Goal: Information Seeking & Learning: Learn about a topic

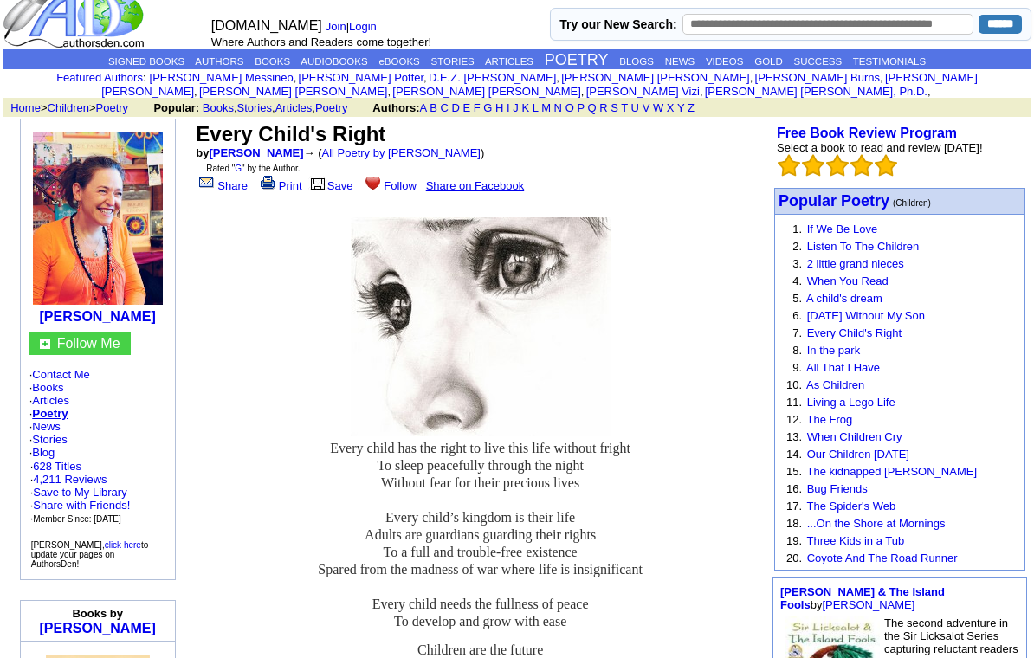
scroll to position [21, 0]
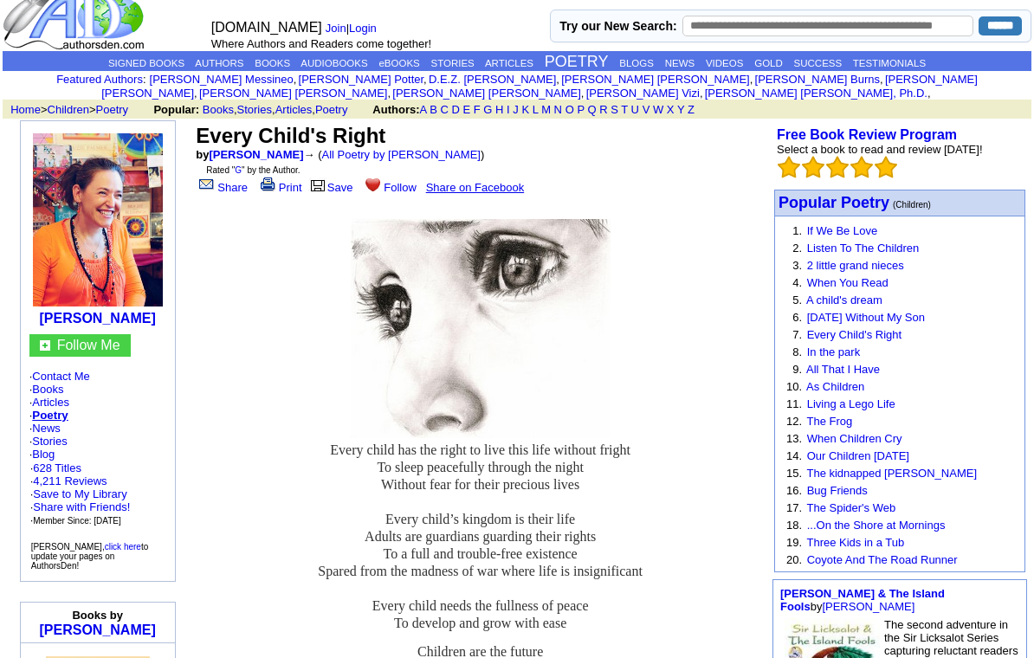
click at [387, 87] on link "Richard Cederberg" at bounding box center [293, 93] width 188 height 13
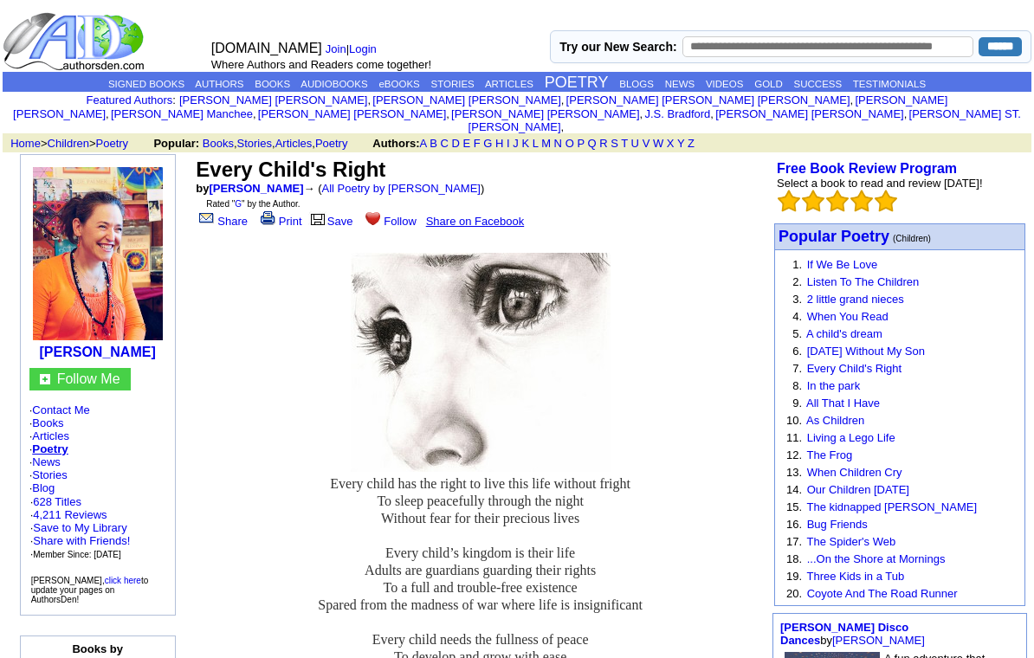
scroll to position [21, 0]
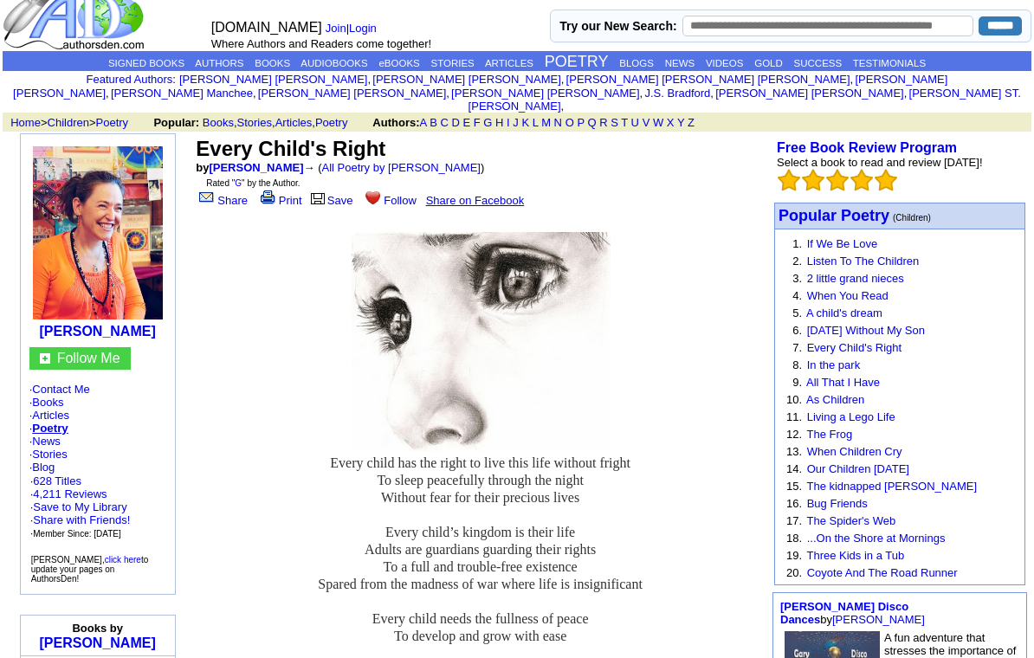
click at [835, 255] on link "Listen To The Children" at bounding box center [863, 261] width 113 height 13
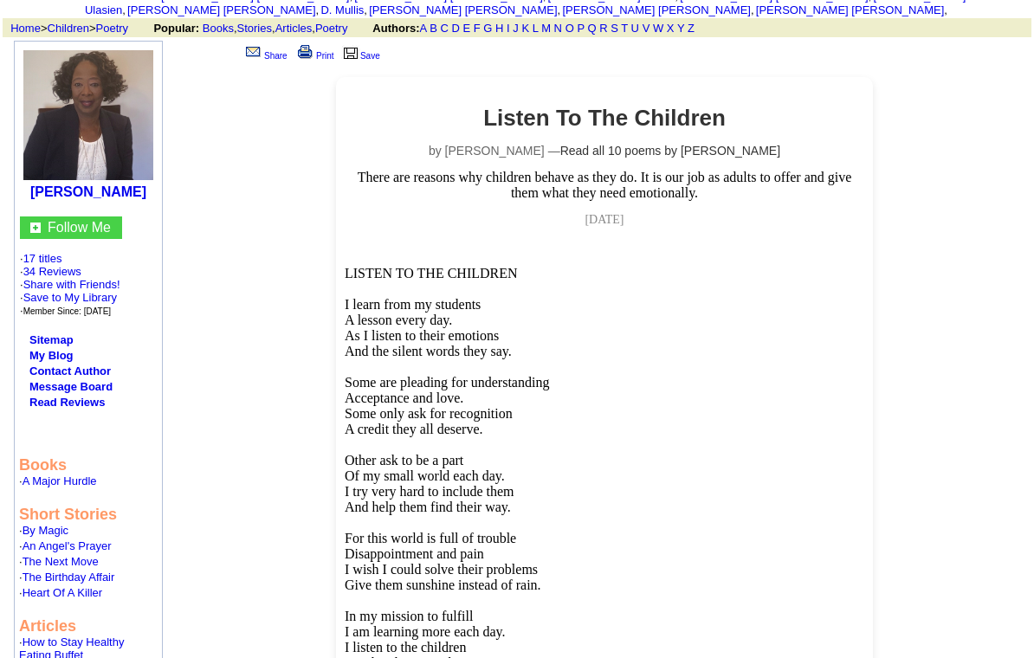
scroll to position [107, 0]
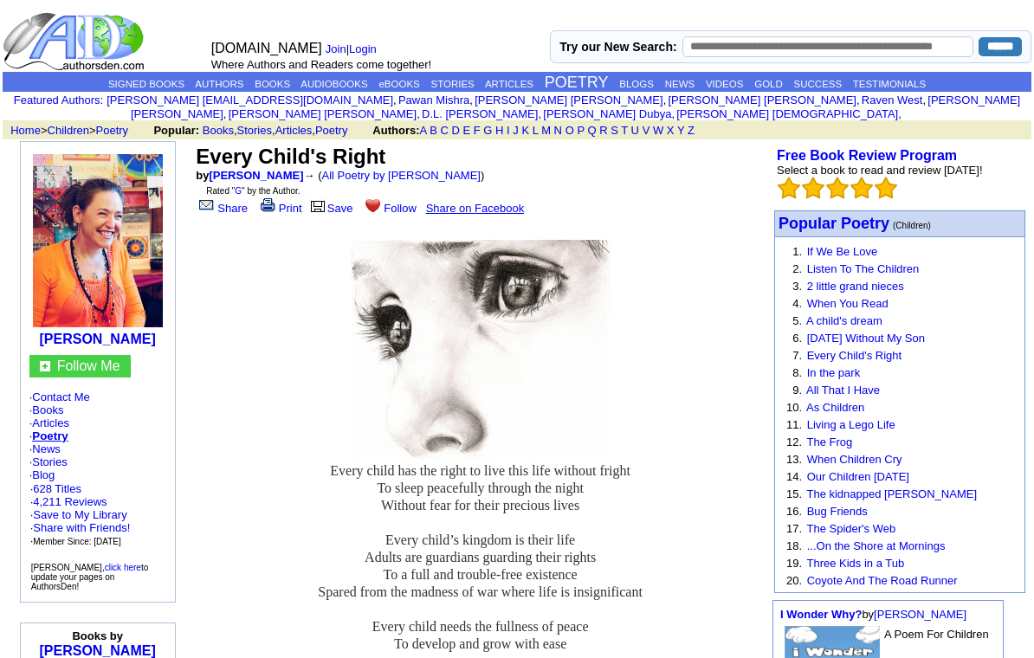
scroll to position [21, 0]
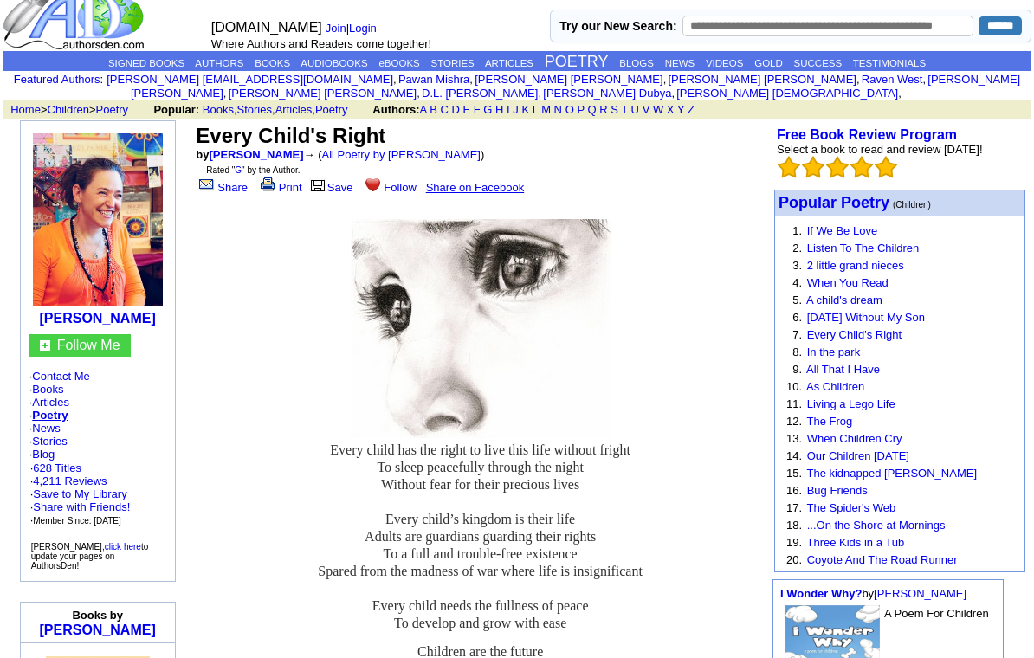
click at [829, 287] on link "When You Read" at bounding box center [847, 282] width 81 height 13
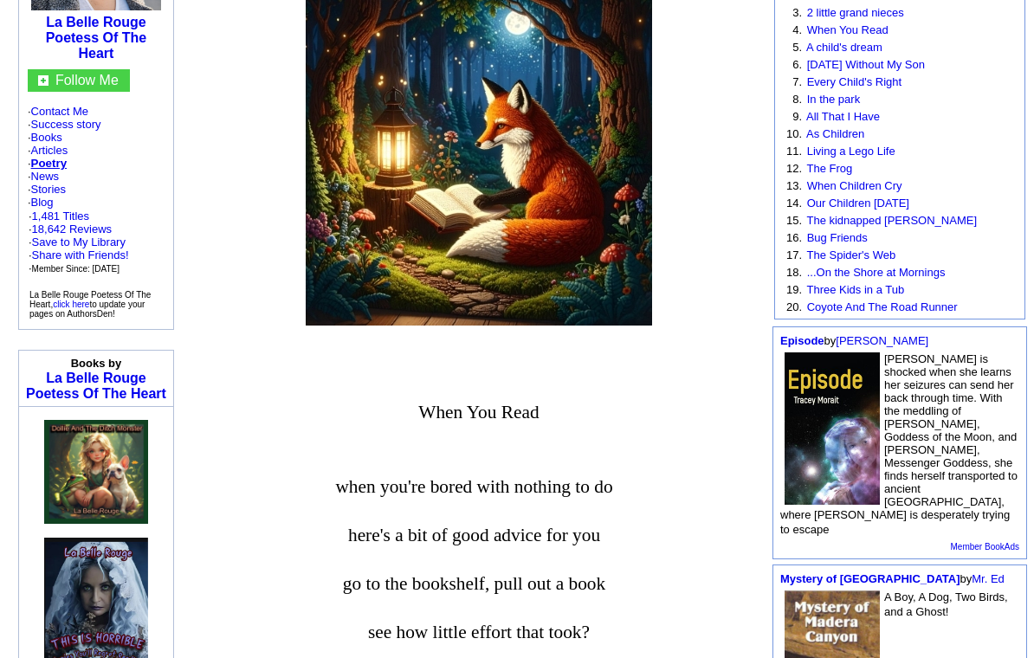
scroll to position [271, 0]
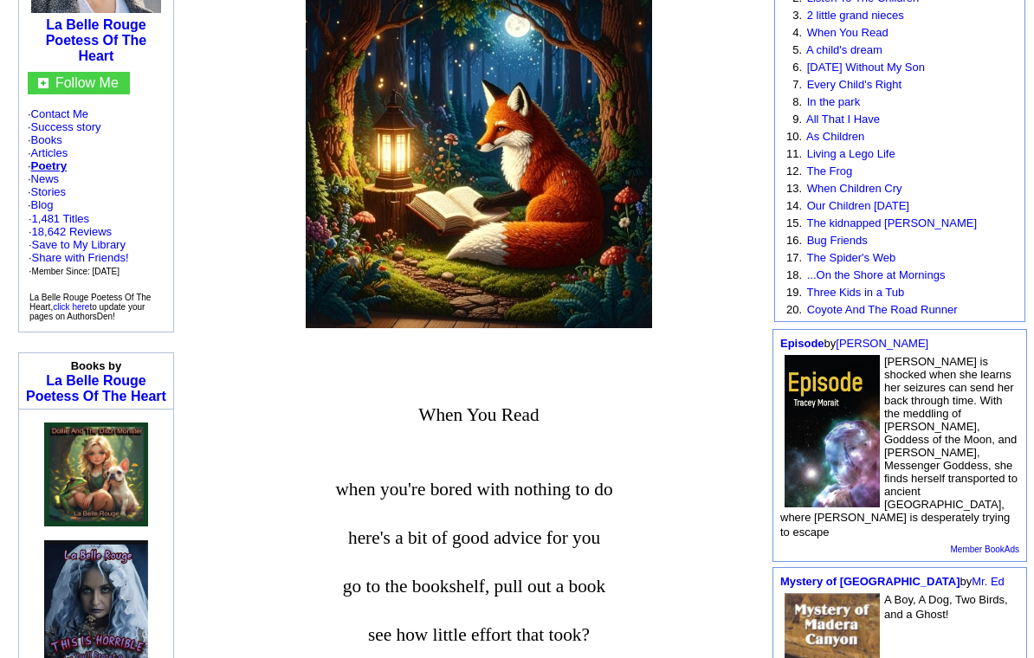
click at [829, 49] on link "A child's dream" at bounding box center [844, 49] width 76 height 13
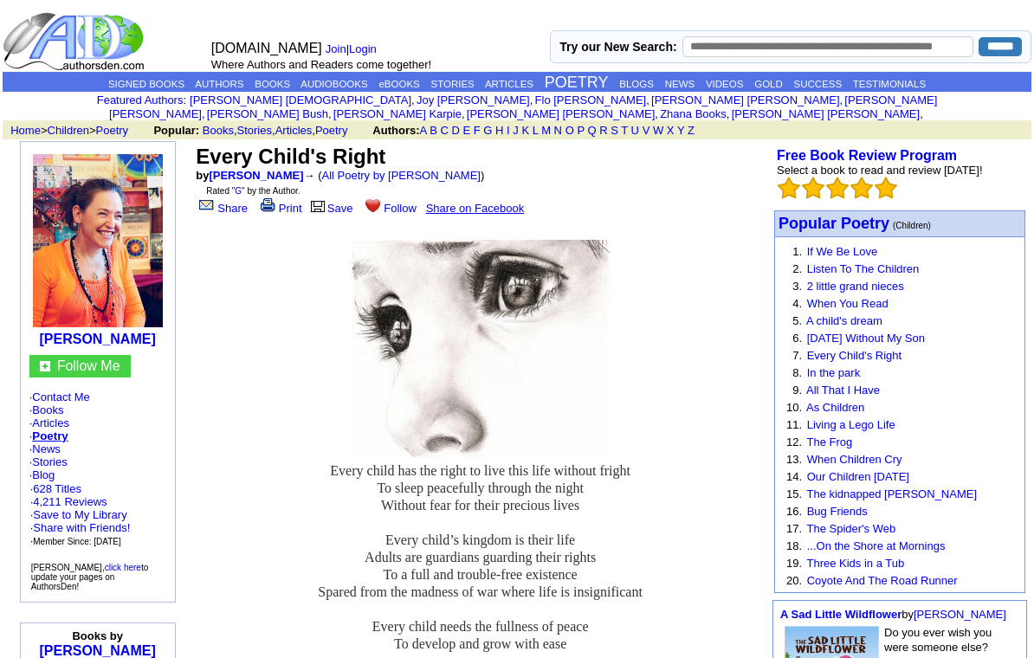
scroll to position [21, 0]
